Goal: Task Accomplishment & Management: Use online tool/utility

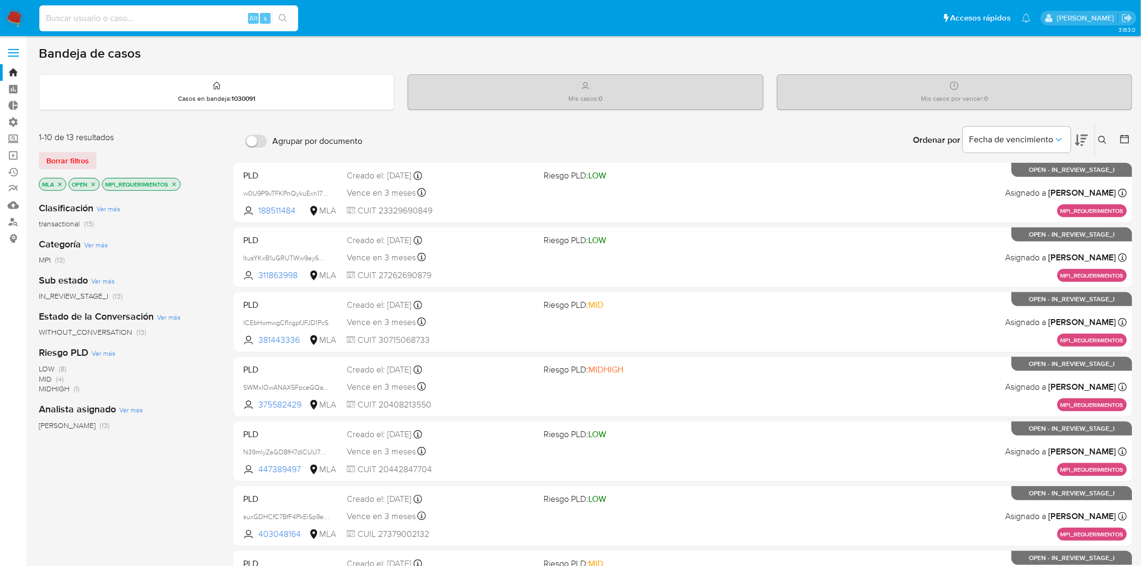
click at [205, 11] on input at bounding box center [168, 18] width 259 height 14
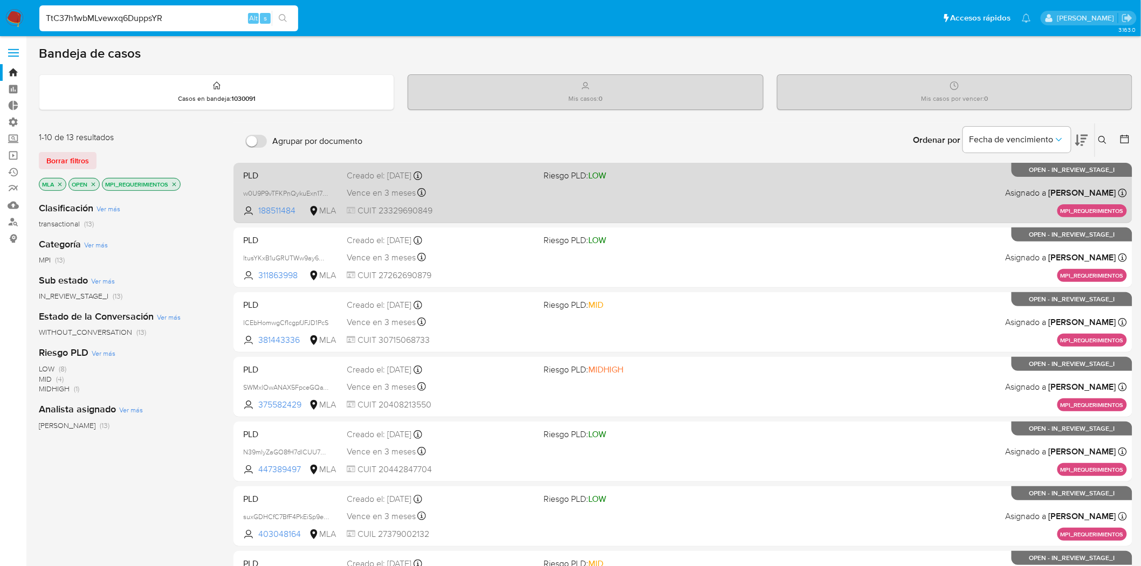
type input "TtC37h1wbMLvewxq6DuppsYR"
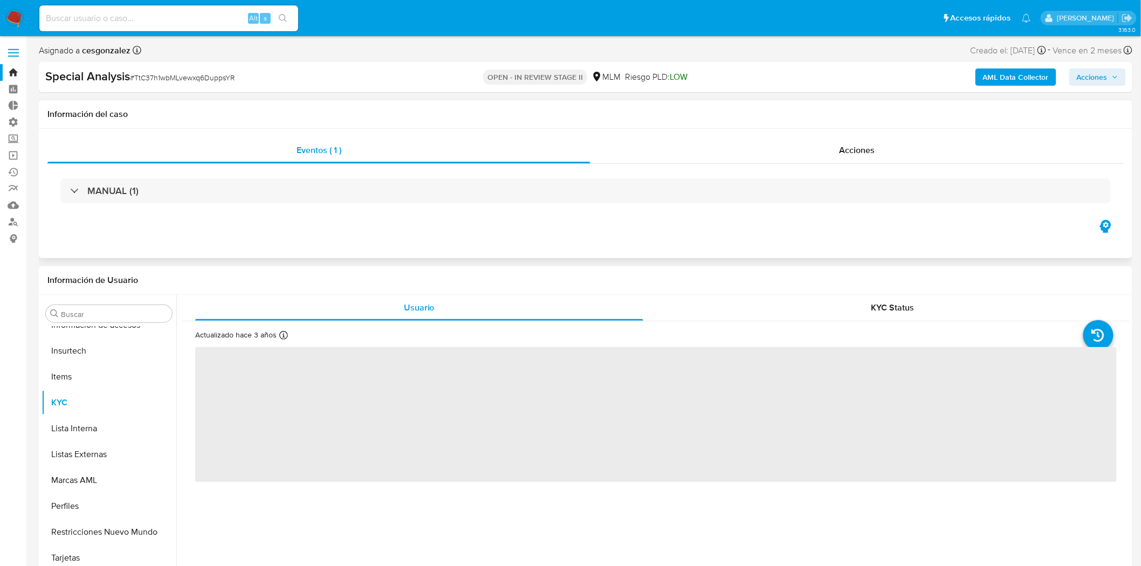
scroll to position [533, 0]
select select "10"
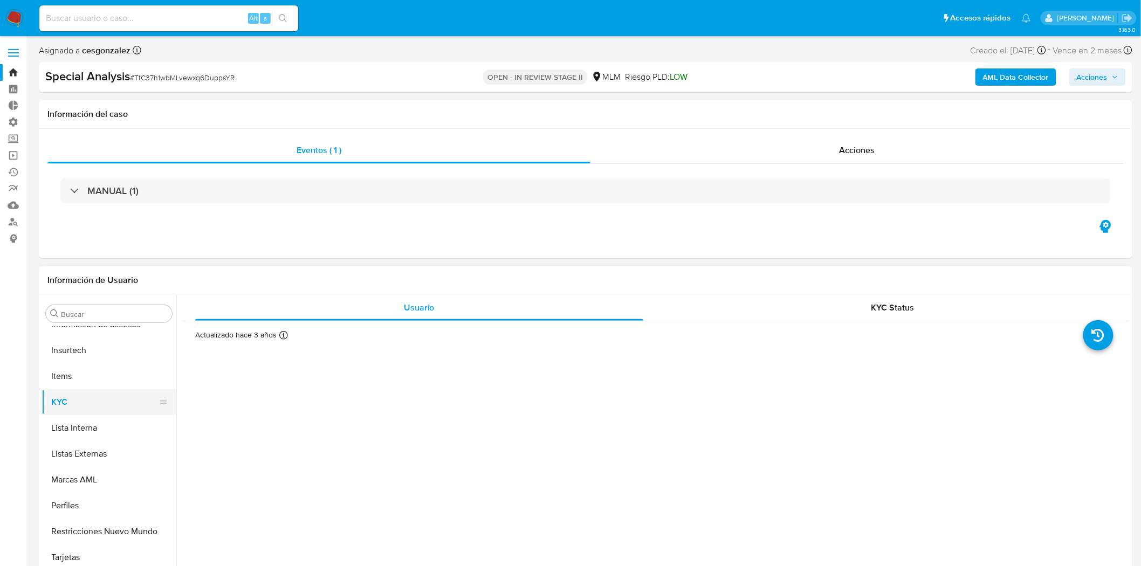
click at [93, 405] on button "KYC" at bounding box center [105, 402] width 126 height 26
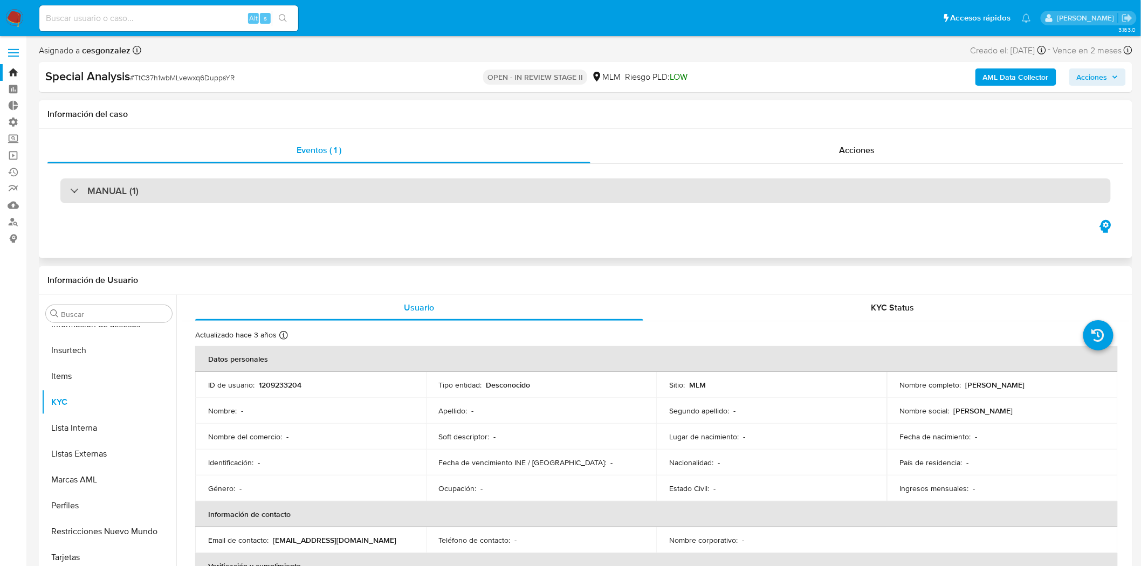
click at [114, 195] on h3 "MANUAL (1)" at bounding box center [112, 191] width 51 height 12
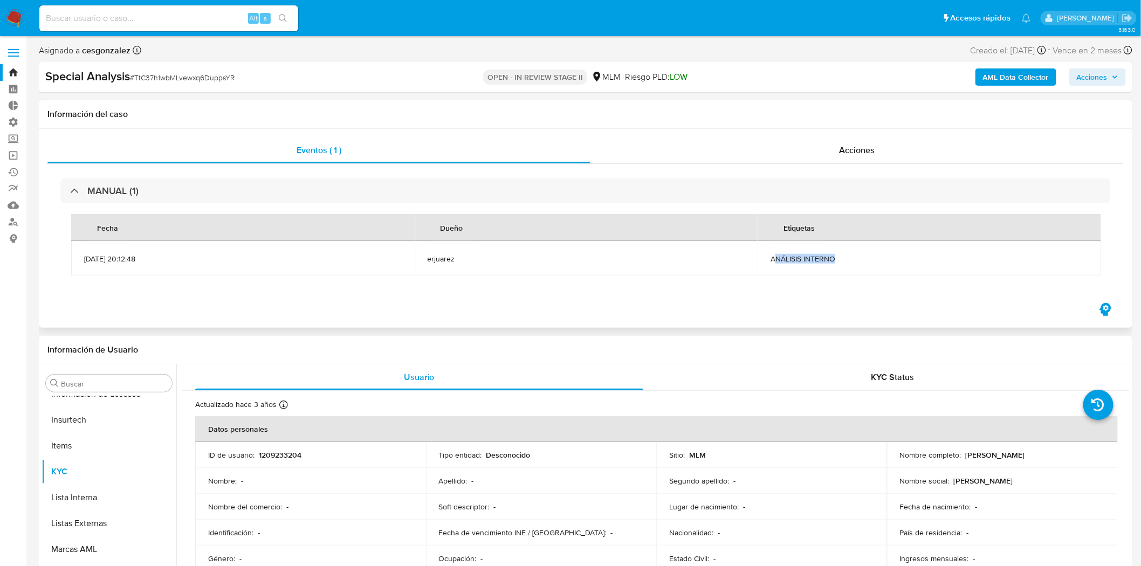
drag, startPoint x: 773, startPoint y: 265, endPoint x: 872, endPoint y: 264, distance: 98.7
click at [872, 264] on td "ANÁLISIS INTERNO" at bounding box center [929, 258] width 343 height 35
click at [854, 259] on span "ANÁLISIS INTERNO" at bounding box center [930, 259] width 318 height 10
drag, startPoint x: 769, startPoint y: 257, endPoint x: 856, endPoint y: 257, distance: 87.4
click at [856, 257] on td "ANÁLISIS INTERNO" at bounding box center [929, 258] width 343 height 35
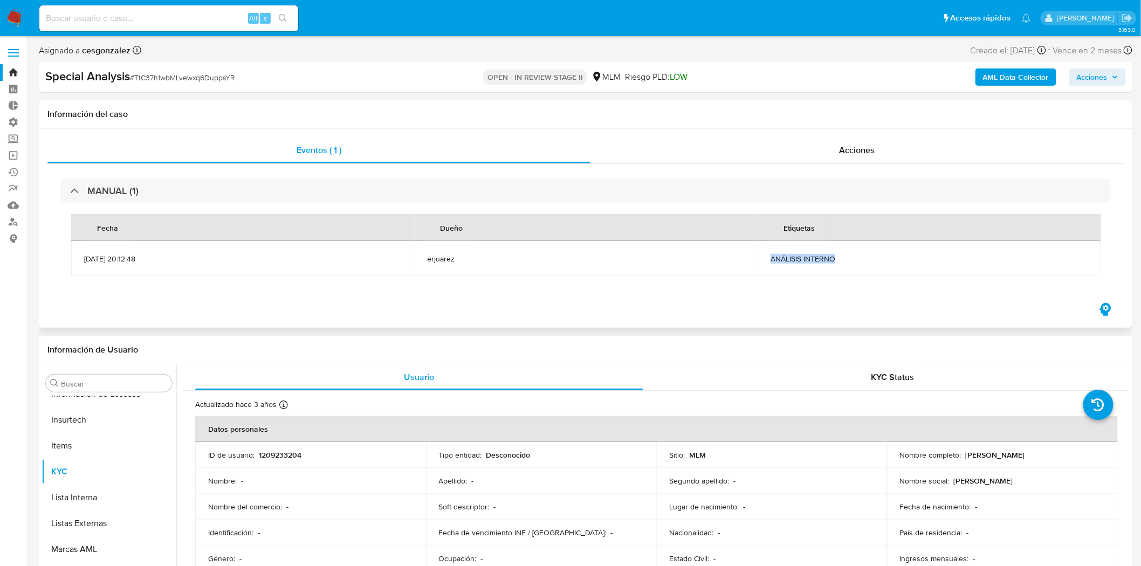
click at [850, 256] on span "ANÁLISIS INTERNO" at bounding box center [930, 259] width 318 height 10
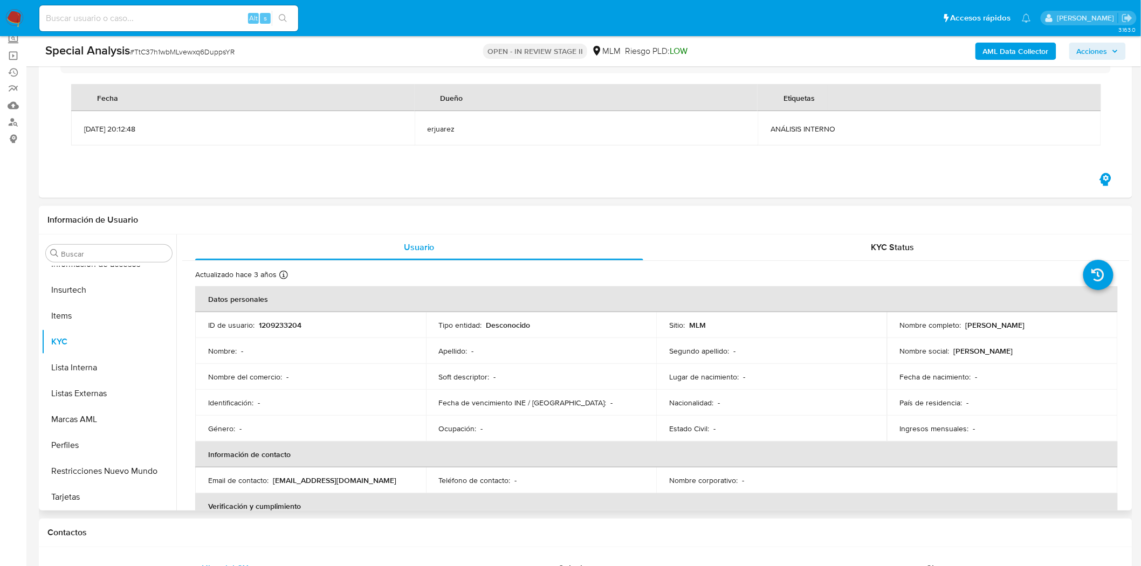
scroll to position [120, 0]
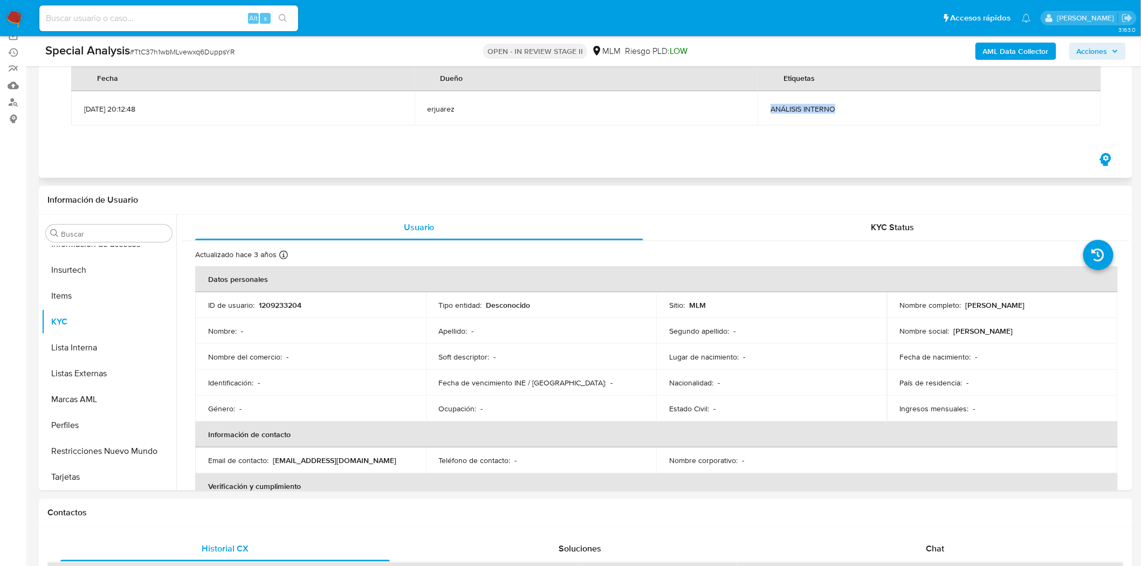
drag, startPoint x: 770, startPoint y: 108, endPoint x: 848, endPoint y: 110, distance: 77.7
click at [848, 110] on span "ANÁLISIS INTERNO" at bounding box center [930, 109] width 318 height 10
click at [845, 124] on td "ANÁLISIS INTERNO" at bounding box center [929, 108] width 343 height 35
drag, startPoint x: 843, startPoint y: 119, endPoint x: 760, endPoint y: 106, distance: 84.0
click at [760, 106] on td "ANÁLISIS INTERNO" at bounding box center [929, 108] width 343 height 35
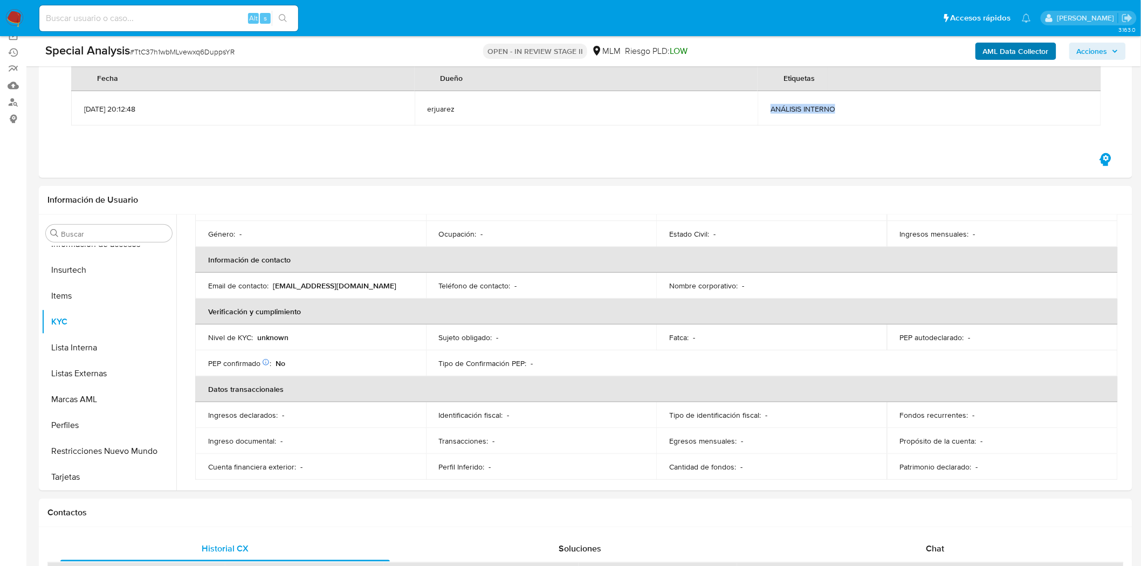
scroll to position [181, 0]
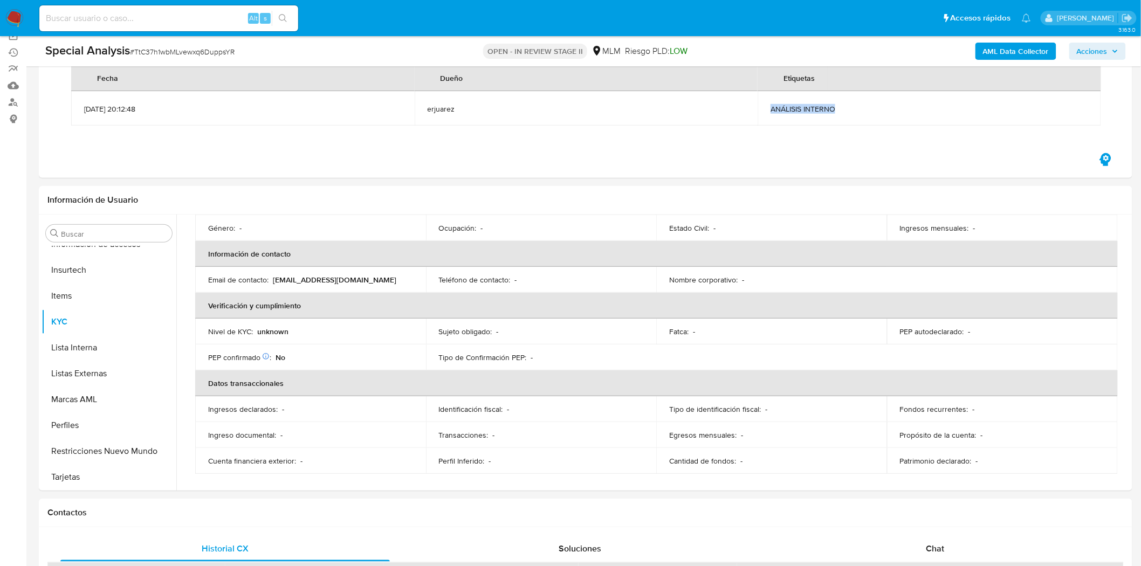
click at [1031, 56] on b "AML Data Collector" at bounding box center [1016, 51] width 66 height 17
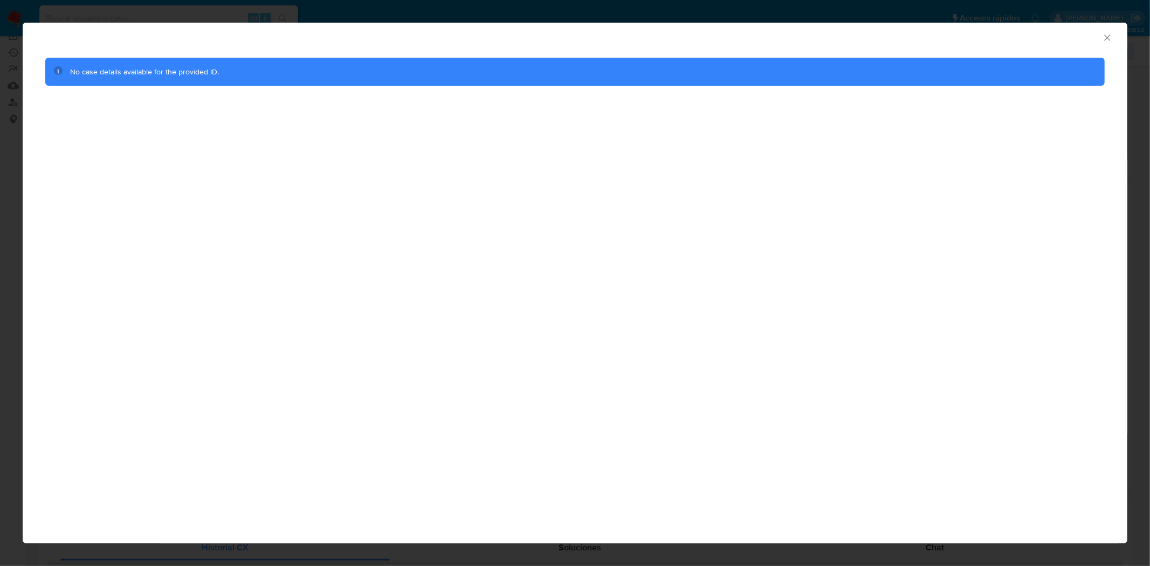
click at [1105, 44] on div "AML Data Collector" at bounding box center [575, 36] width 1105 height 27
click at [1108, 39] on icon "Cerrar ventana" at bounding box center [1107, 37] width 11 height 11
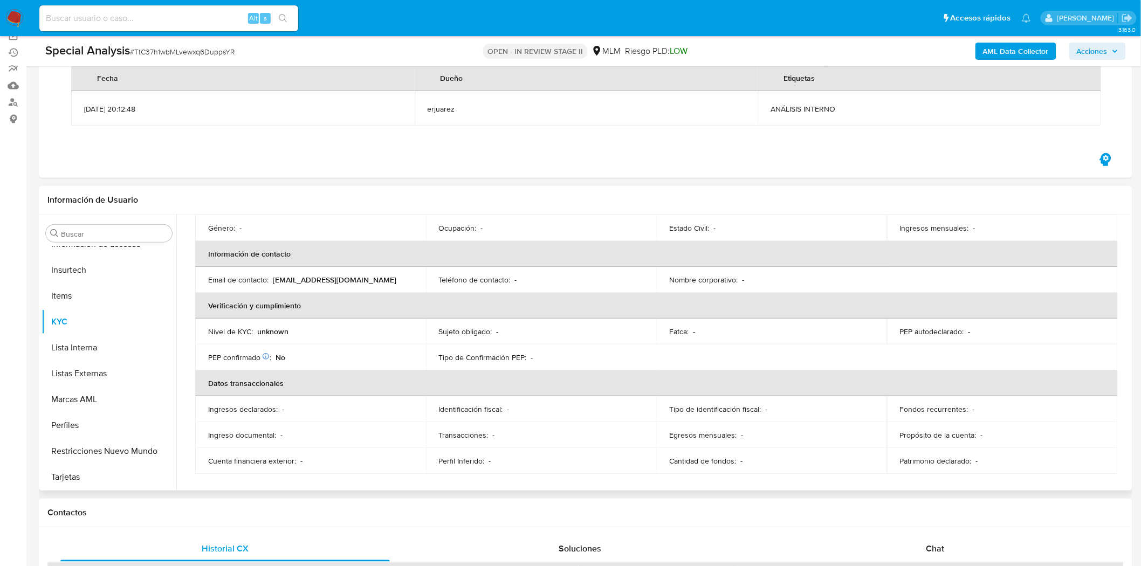
click at [530, 207] on div "Información de Usuario" at bounding box center [586, 200] width 1094 height 29
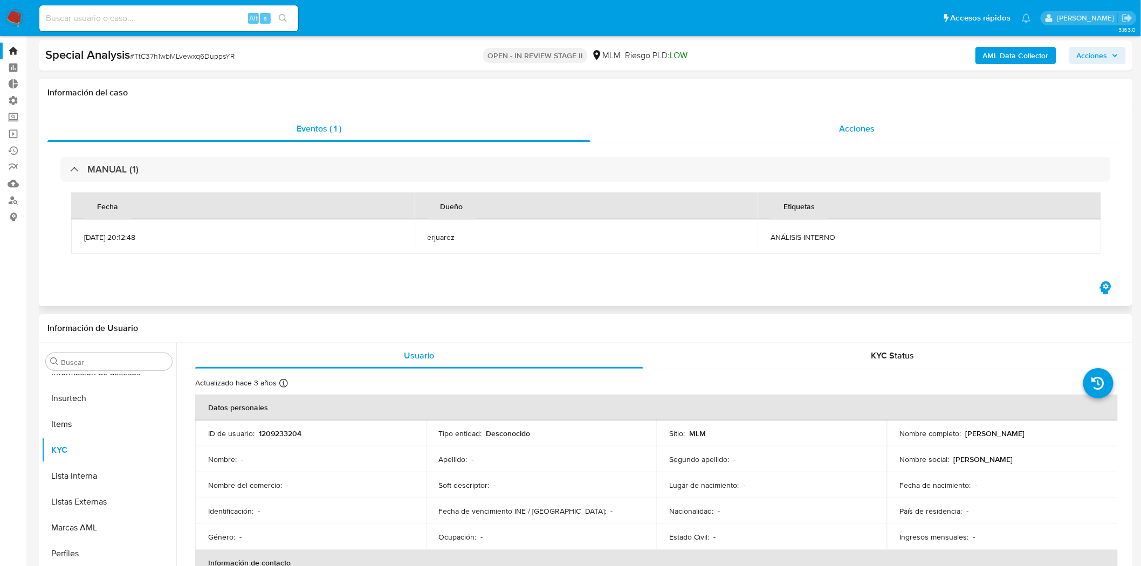
scroll to position [0, 0]
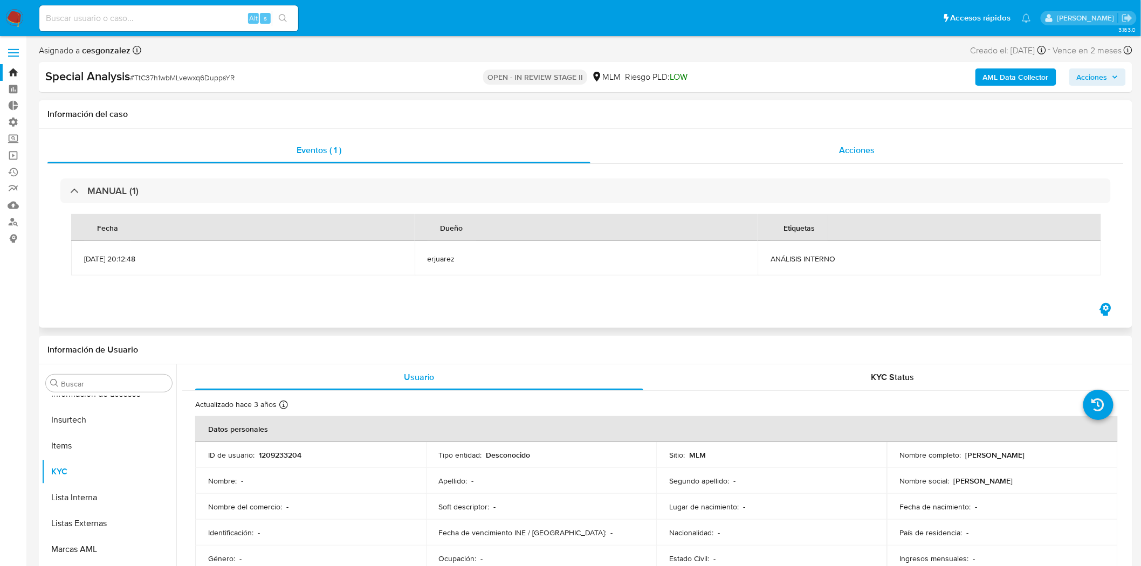
click at [841, 152] on span "Acciones" at bounding box center [857, 150] width 36 height 12
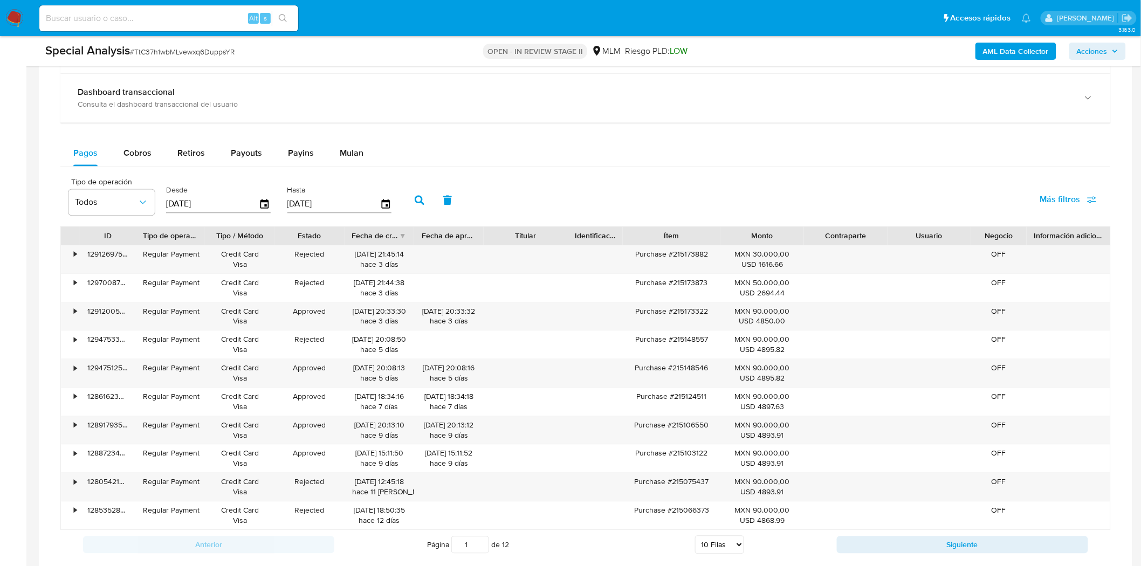
scroll to position [898, 0]
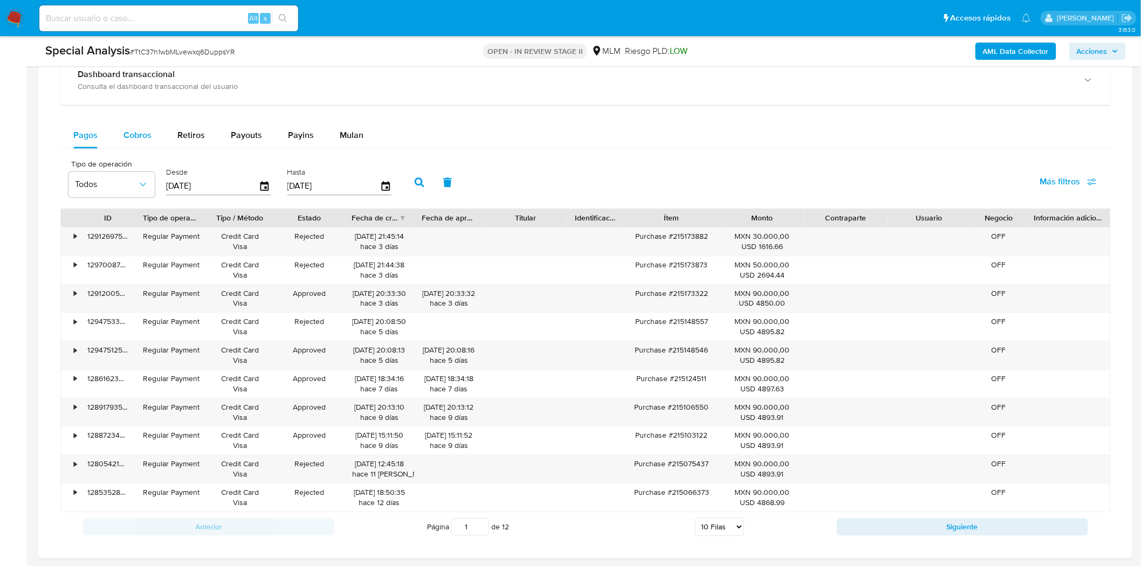
click at [139, 138] on span "Cobros" at bounding box center [137, 135] width 28 height 12
select select "10"
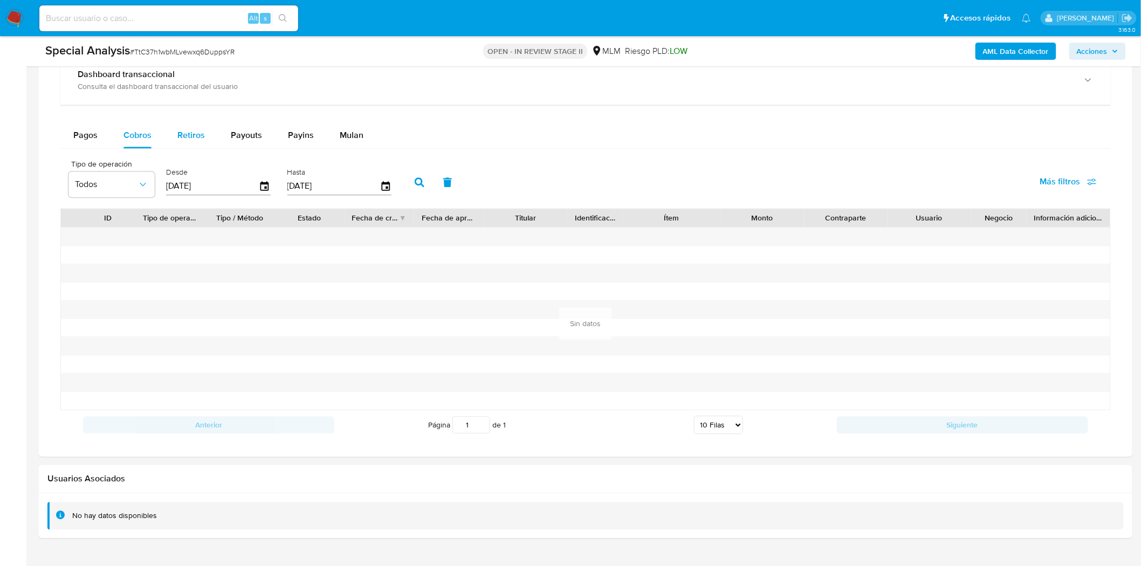
click at [192, 138] on span "Retiros" at bounding box center [191, 135] width 28 height 12
select select "10"
click at [92, 141] on span "Pagos" at bounding box center [85, 135] width 24 height 12
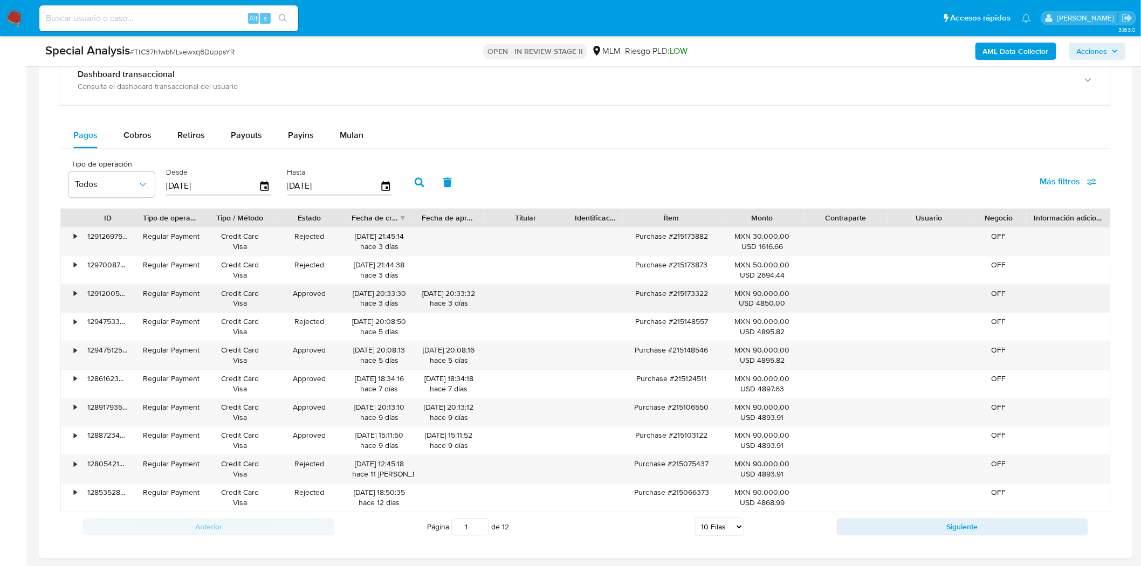
scroll to position [958, 0]
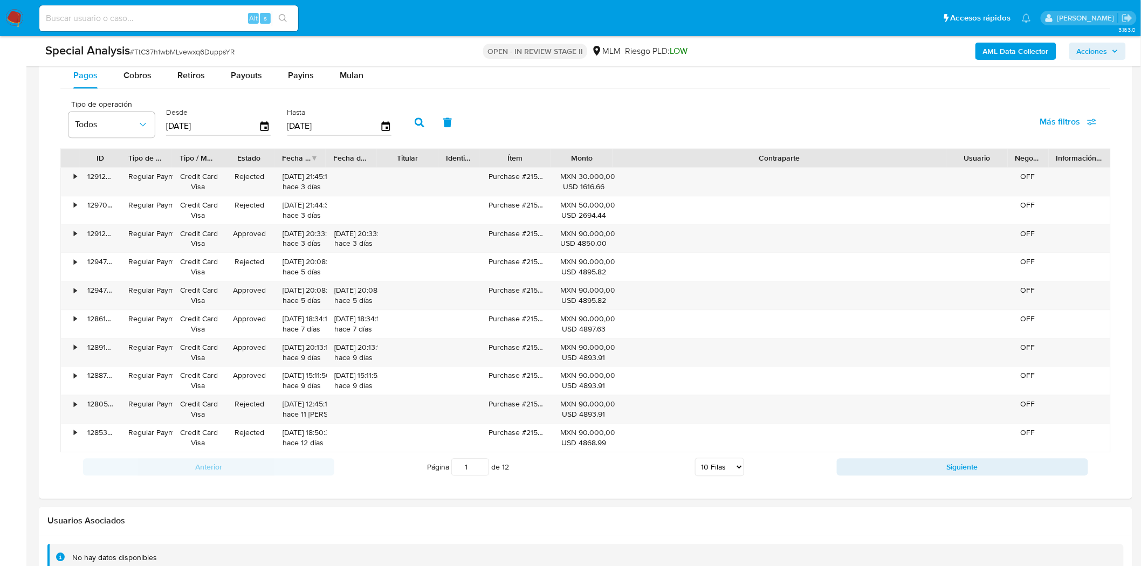
drag, startPoint x: 882, startPoint y: 162, endPoint x: 1133, endPoint y: 138, distance: 251.9
click at [897, 469] on button "Siguiente" at bounding box center [962, 466] width 251 height 17
click at [896, 464] on button "Siguiente" at bounding box center [962, 466] width 251 height 17
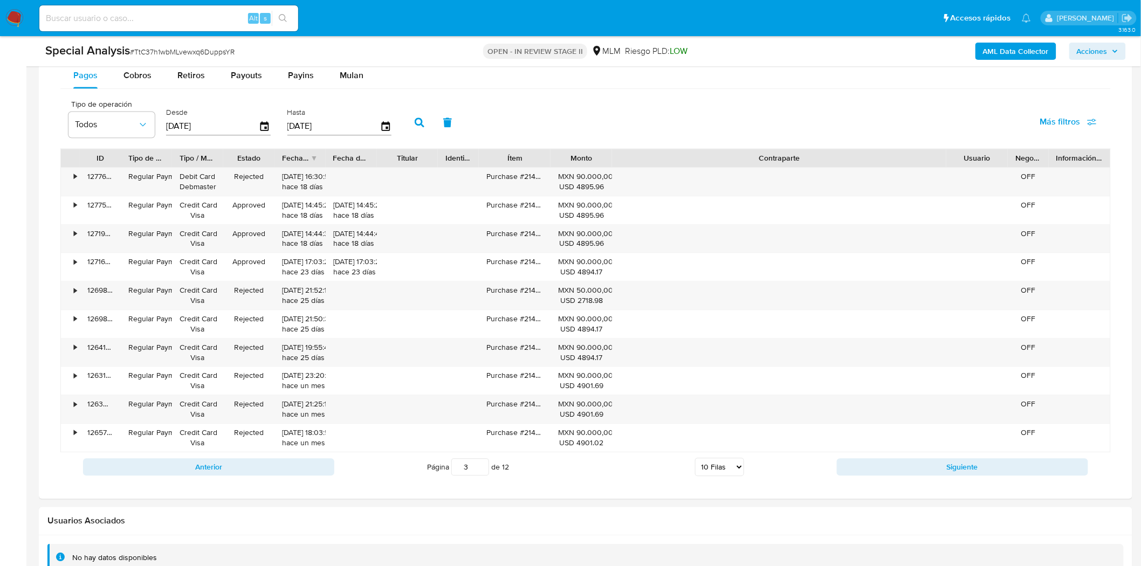
click at [896, 464] on button "Siguiente" at bounding box center [962, 466] width 251 height 17
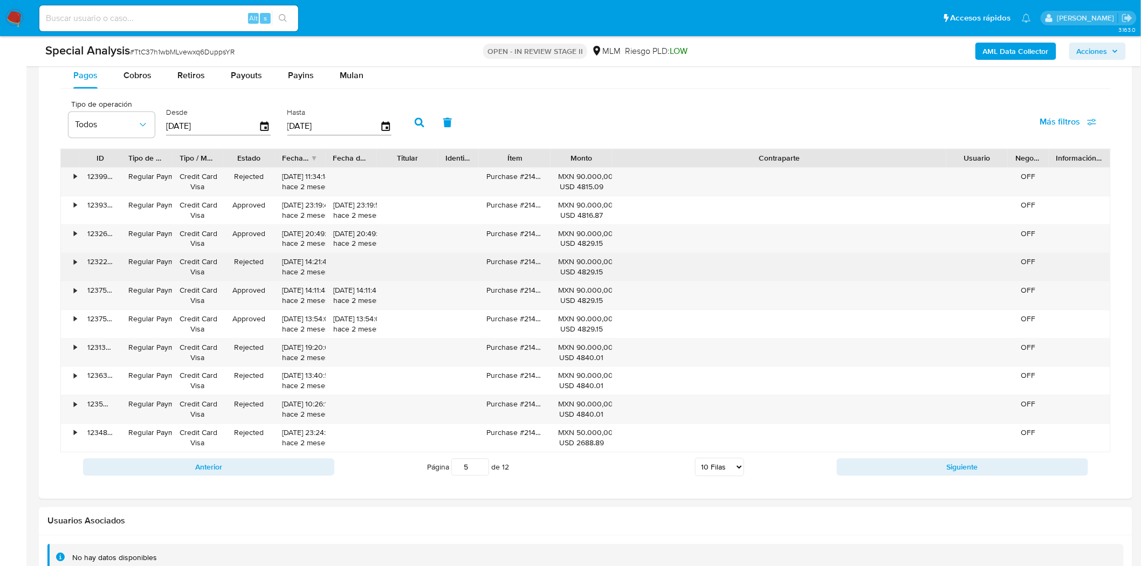
drag, startPoint x: 581, startPoint y: 272, endPoint x: 610, endPoint y: 271, distance: 29.2
click at [610, 271] on div "MXN 90.000,00 USD 4829.15" at bounding box center [581, 267] width 61 height 28
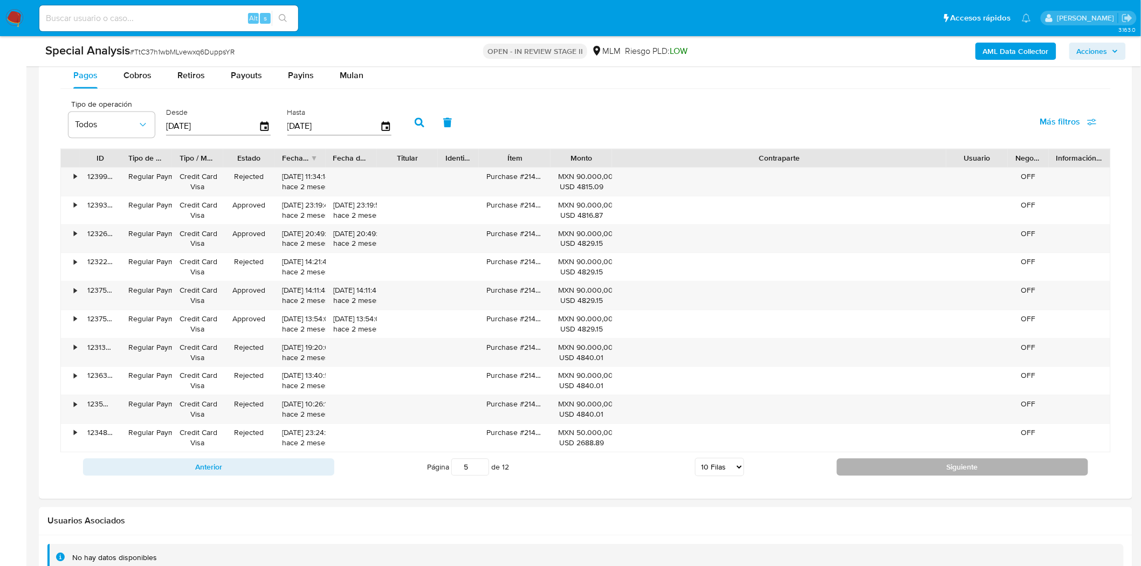
click at [874, 470] on button "Siguiente" at bounding box center [962, 466] width 251 height 17
click at [872, 470] on button "Siguiente" at bounding box center [962, 466] width 251 height 17
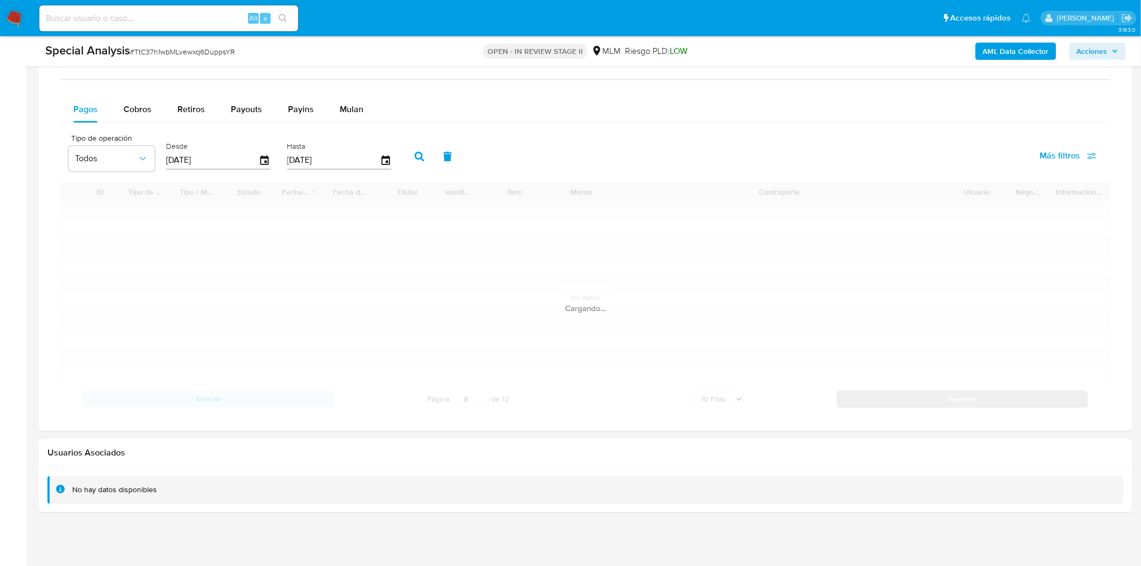
scroll to position [925, 0]
click at [872, 470] on div at bounding box center [586, 490] width 1094 height 45
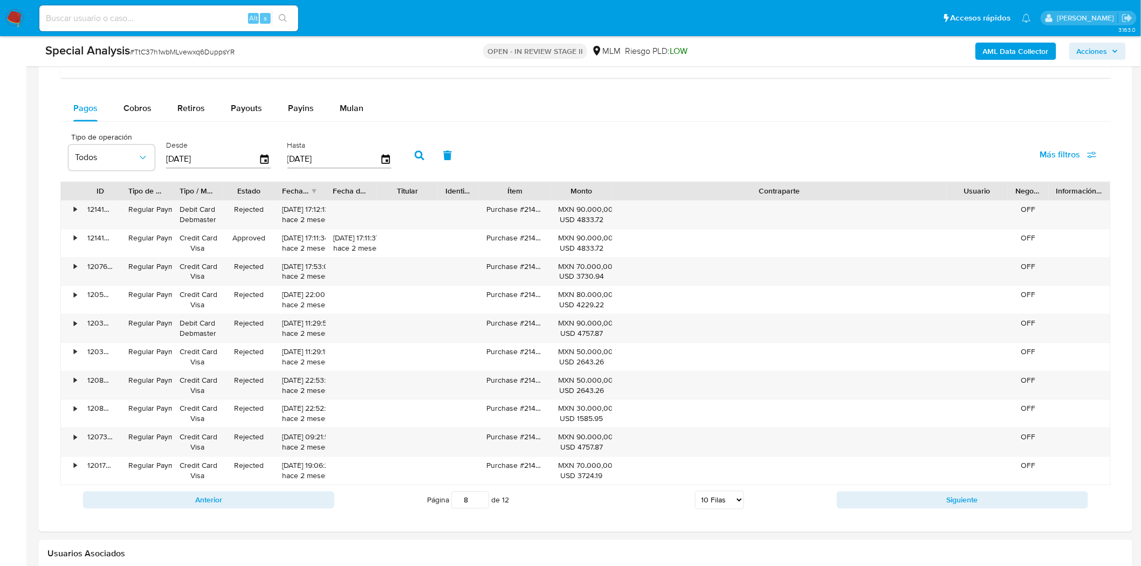
click at [868, 491] on div "Anterior Página 8 de 12 5 [PERSON_NAME] 10 [PERSON_NAME] 20 [PERSON_NAME] 25 [P…" at bounding box center [585, 499] width 1050 height 29
click at [870, 500] on button "Siguiente" at bounding box center [962, 499] width 251 height 17
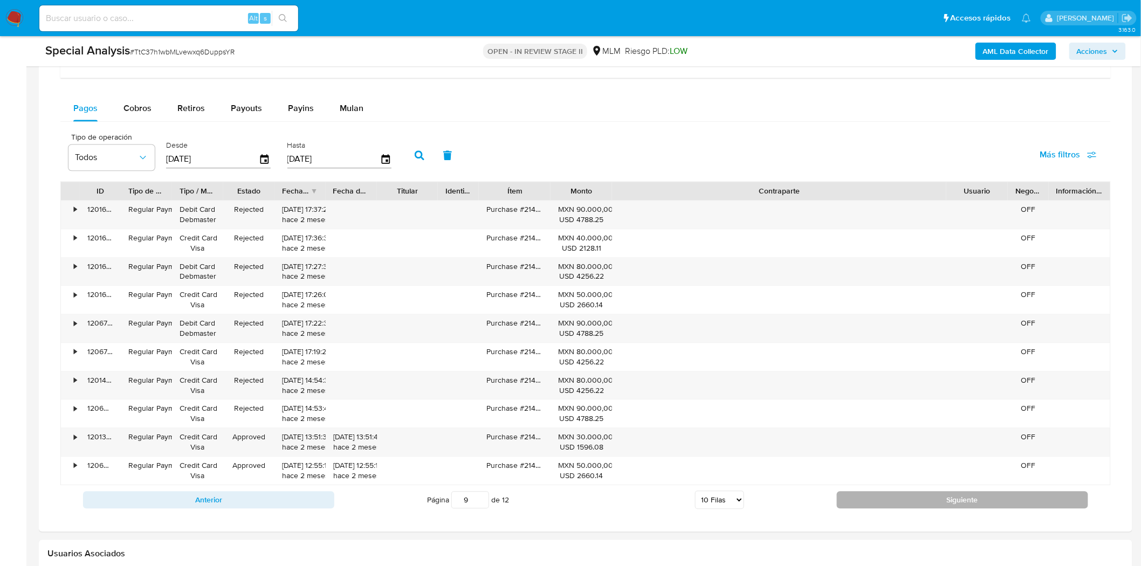
click at [870, 500] on button "Siguiente" at bounding box center [962, 499] width 251 height 17
type input "10"
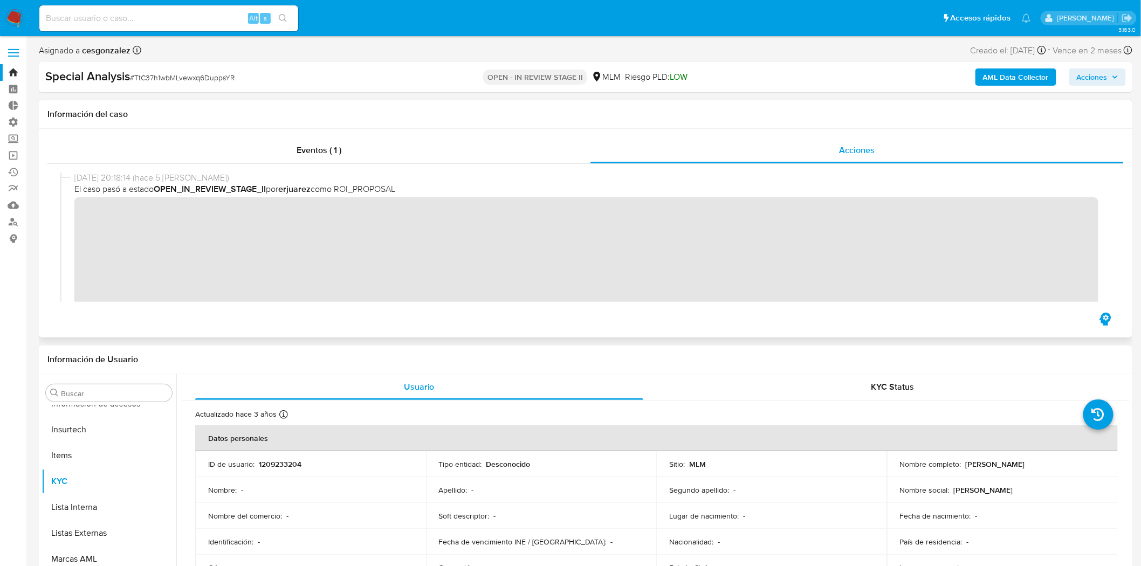
scroll to position [0, 0]
